Goal: Task Accomplishment & Management: Manage account settings

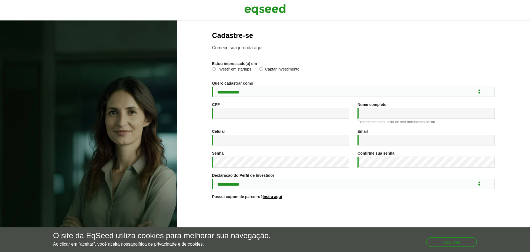
scroll to position [29, 0]
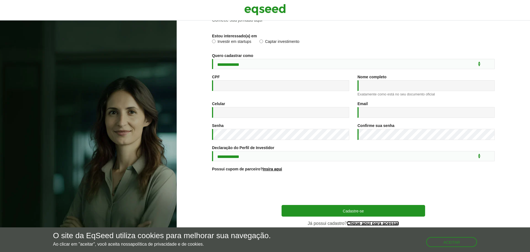
click at [368, 223] on link "Clique aqui para acessar" at bounding box center [373, 223] width 52 height 4
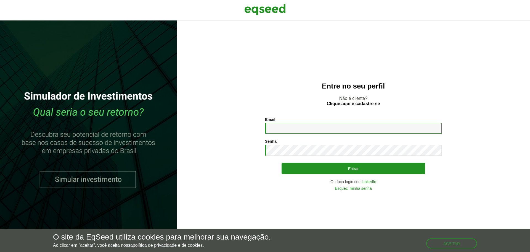
drag, startPoint x: 0, startPoint y: 0, endPoint x: 277, endPoint y: 126, distance: 304.8
click at [277, 126] on input "Email *" at bounding box center [353, 128] width 177 height 11
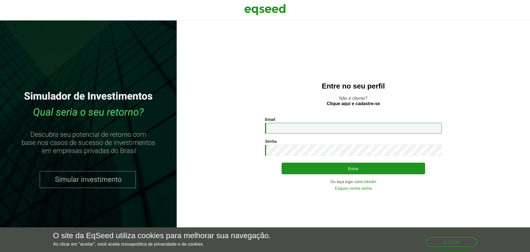
type input "**********"
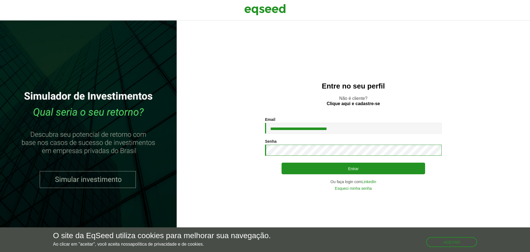
click at [282, 162] on button "Entrar" at bounding box center [354, 168] width 144 height 12
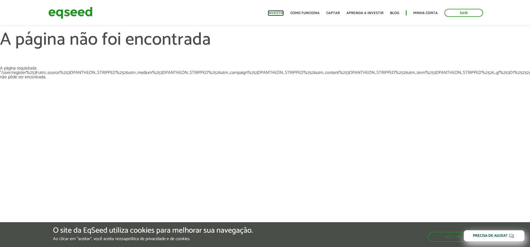
click at [279, 13] on link "Investir" at bounding box center [276, 13] width 16 height 4
